Goal: Task Accomplishment & Management: Use online tool/utility

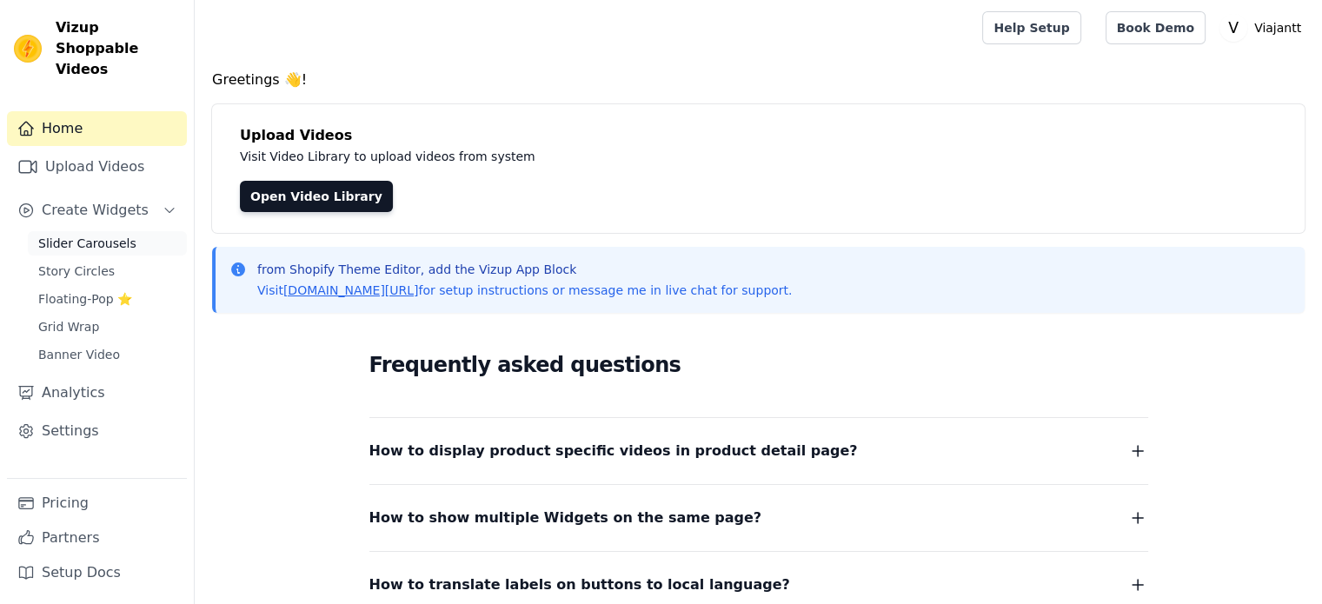
click at [83, 235] on span "Slider Carousels" at bounding box center [87, 243] width 98 height 17
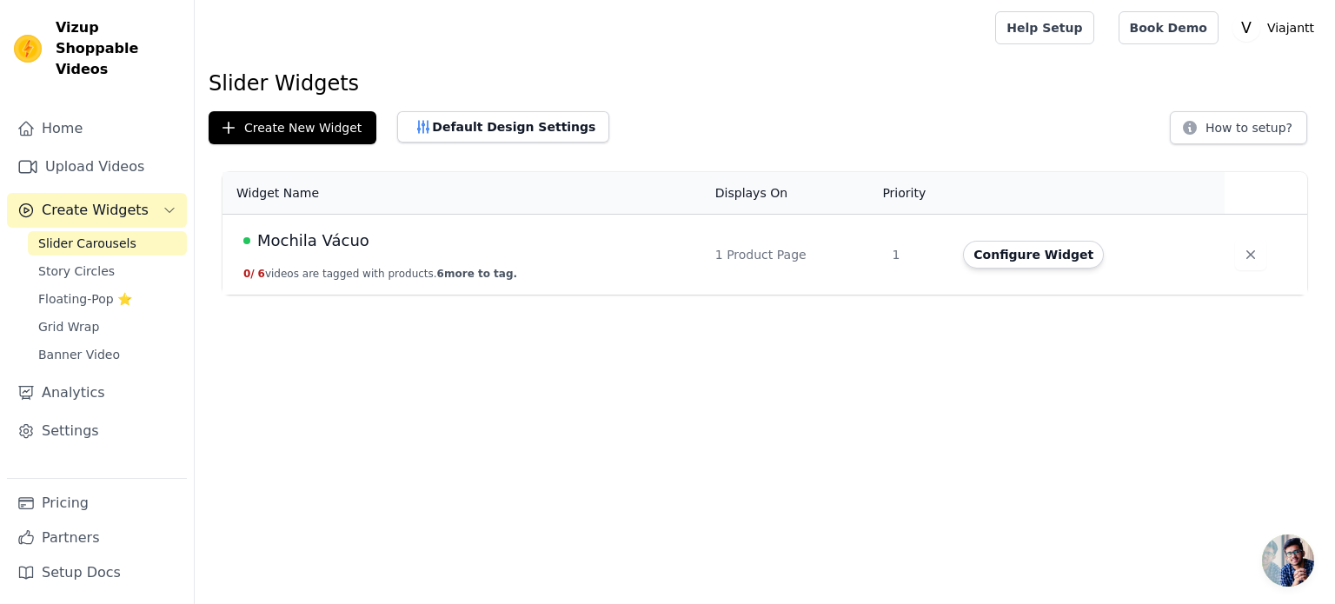
click at [309, 240] on span "Mochila Vácuo" at bounding box center [313, 241] width 112 height 24
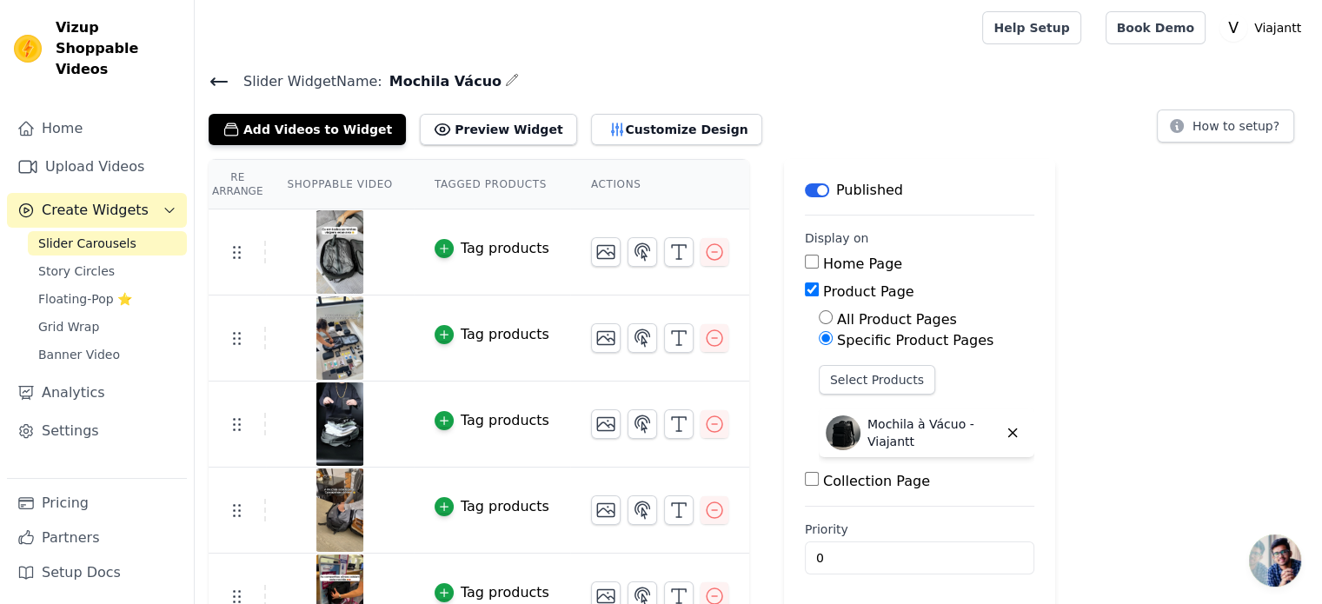
click at [805, 190] on button "Label" at bounding box center [817, 190] width 24 height 14
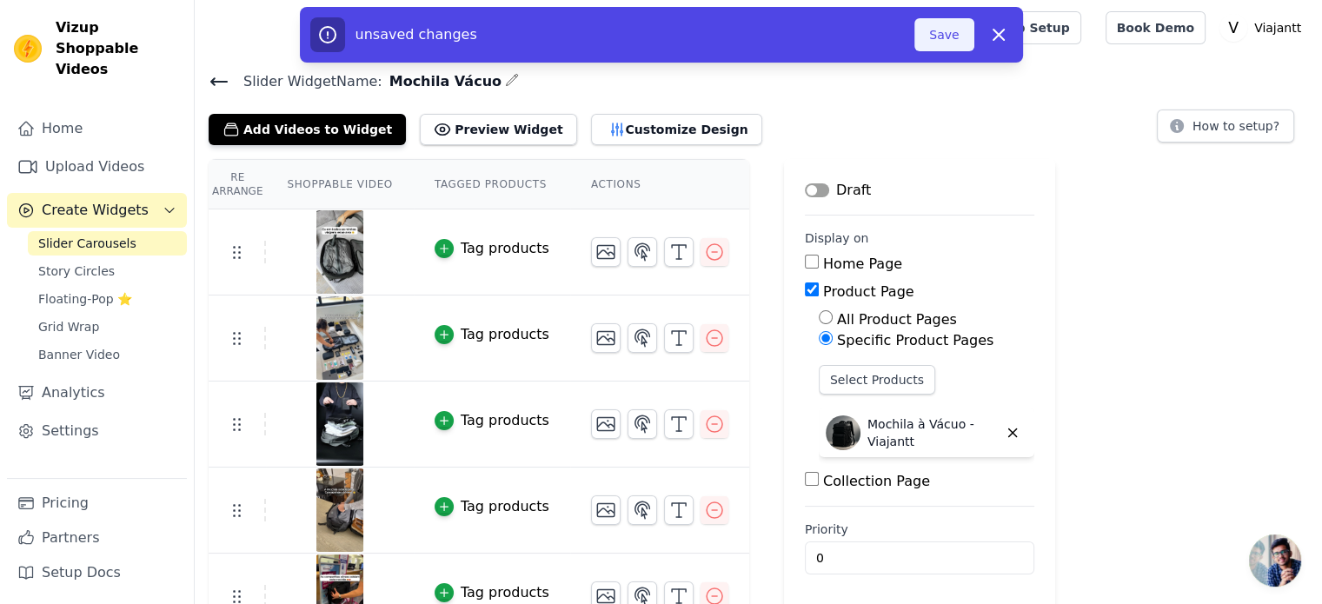
click at [955, 50] on button "Save" at bounding box center [944, 34] width 59 height 33
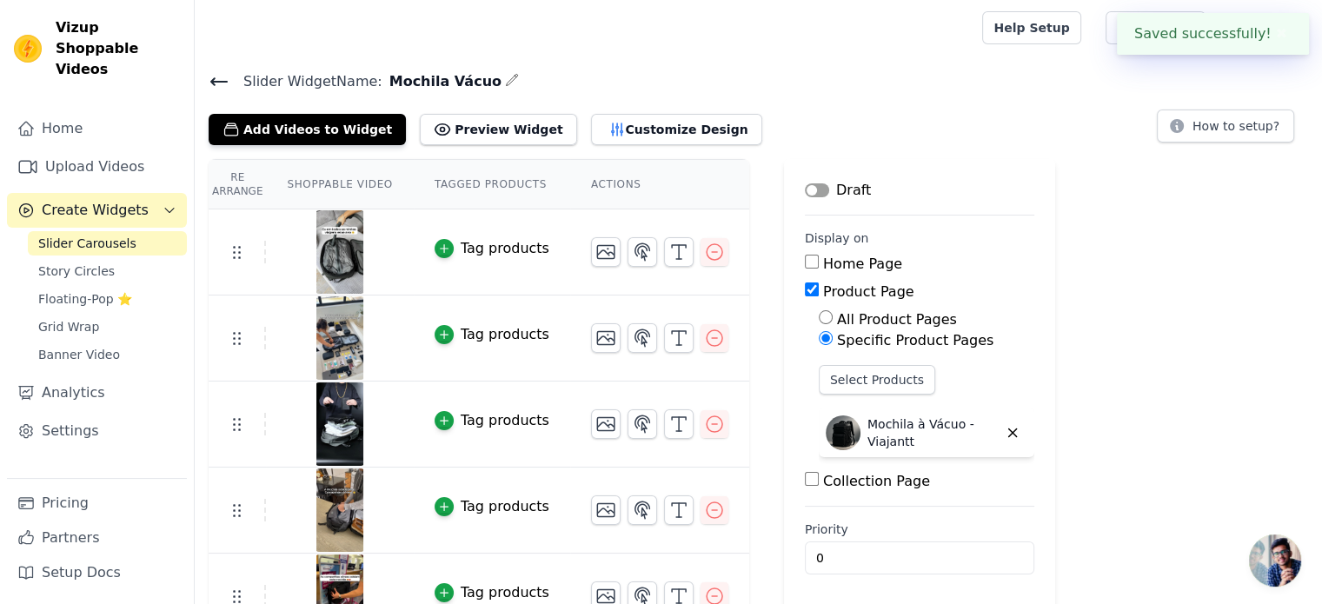
click at [921, 107] on div "Add Videos to Widget Preview Widget Customize Design How to setup?" at bounding box center [759, 126] width 1100 height 38
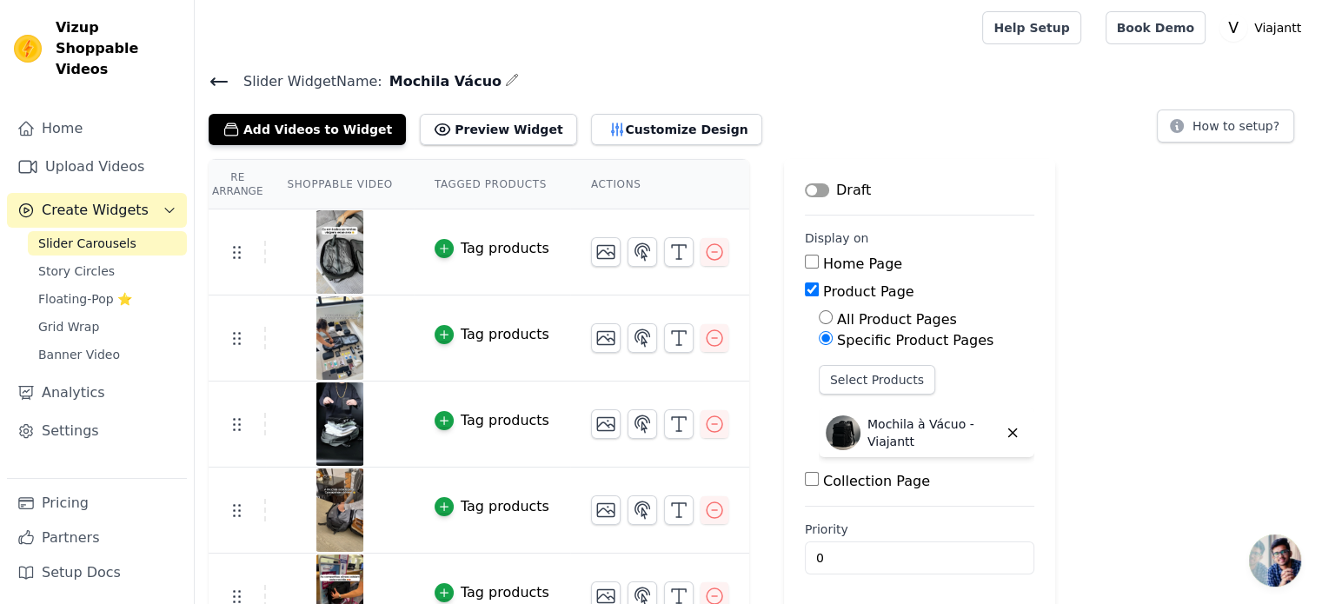
click at [223, 82] on icon at bounding box center [219, 81] width 21 height 21
